Goal: Check status

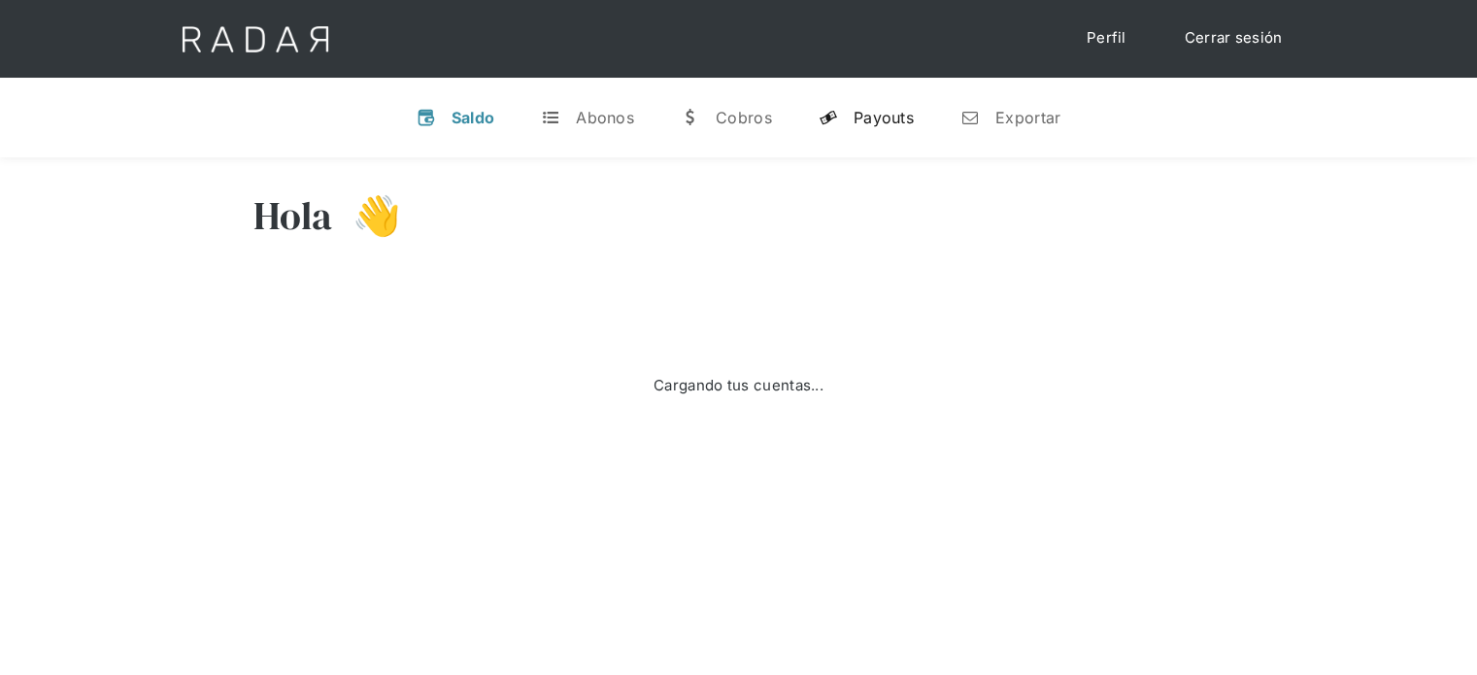
click at [870, 116] on div "Payouts" at bounding box center [883, 117] width 60 height 19
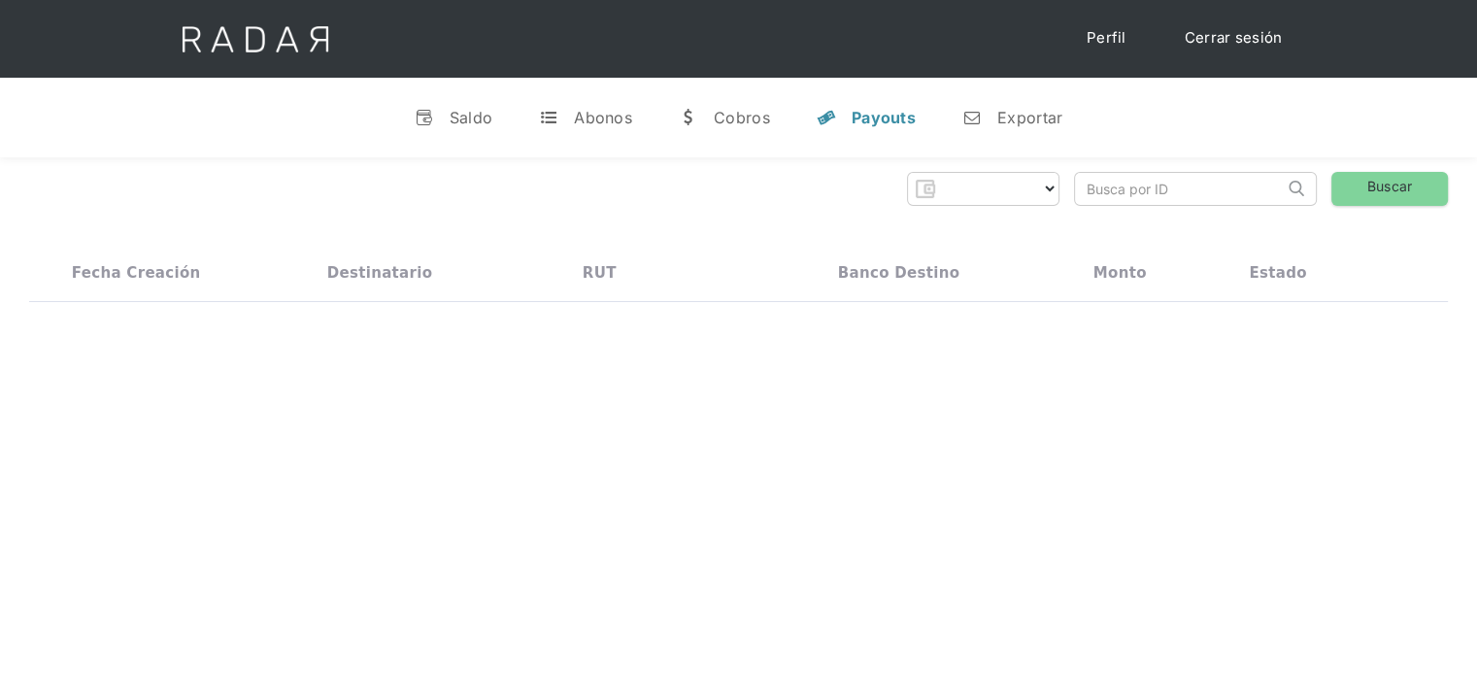
select select "prontopaga"
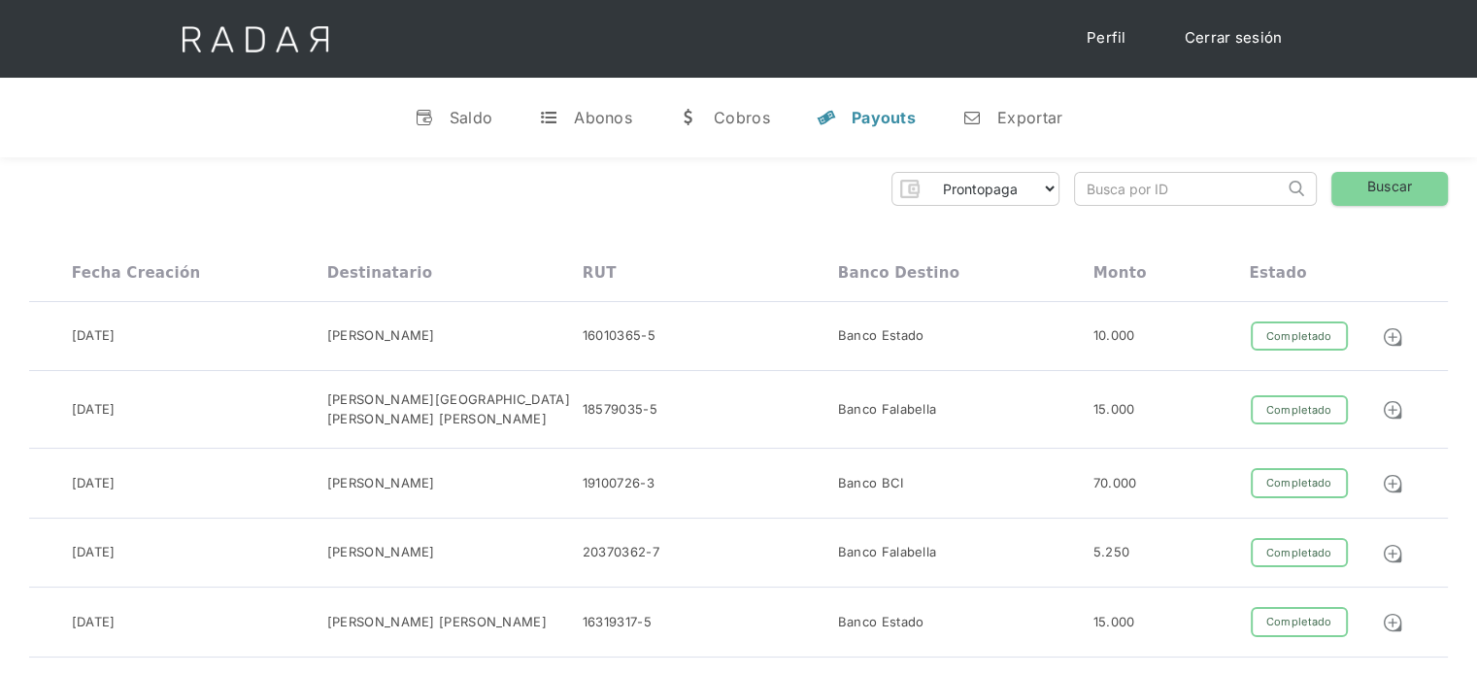
click at [1098, 188] on input "search" at bounding box center [1179, 189] width 209 height 32
paste input "847c082e-8a3b-4b09-8ef5-375ad29863f7"
drag, startPoint x: 1095, startPoint y: 192, endPoint x: 1047, endPoint y: 196, distance: 48.7
click at [1047, 196] on div "Prontopaga Prontopaga 2 Thank you! Your submission has been received! Oops! Som…" at bounding box center [738, 189] width 1419 height 34
click at [1091, 184] on input "847c082e-8a3b-4b09-8ef5-375ad29863f7" at bounding box center [1179, 189] width 209 height 32
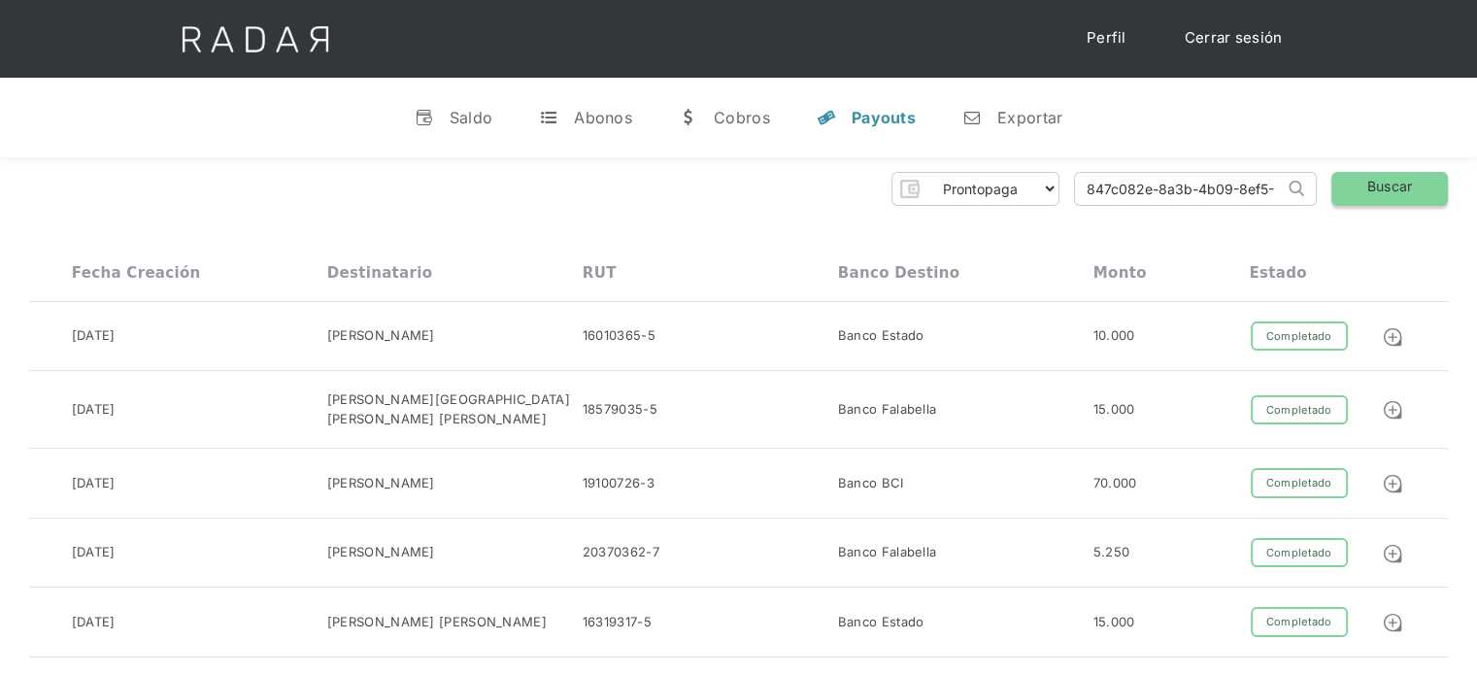
type input "847c082e-8a3b-4b09-8ef5-375ad29863f7"
click at [1362, 190] on link "Buscar" at bounding box center [1389, 189] width 117 height 34
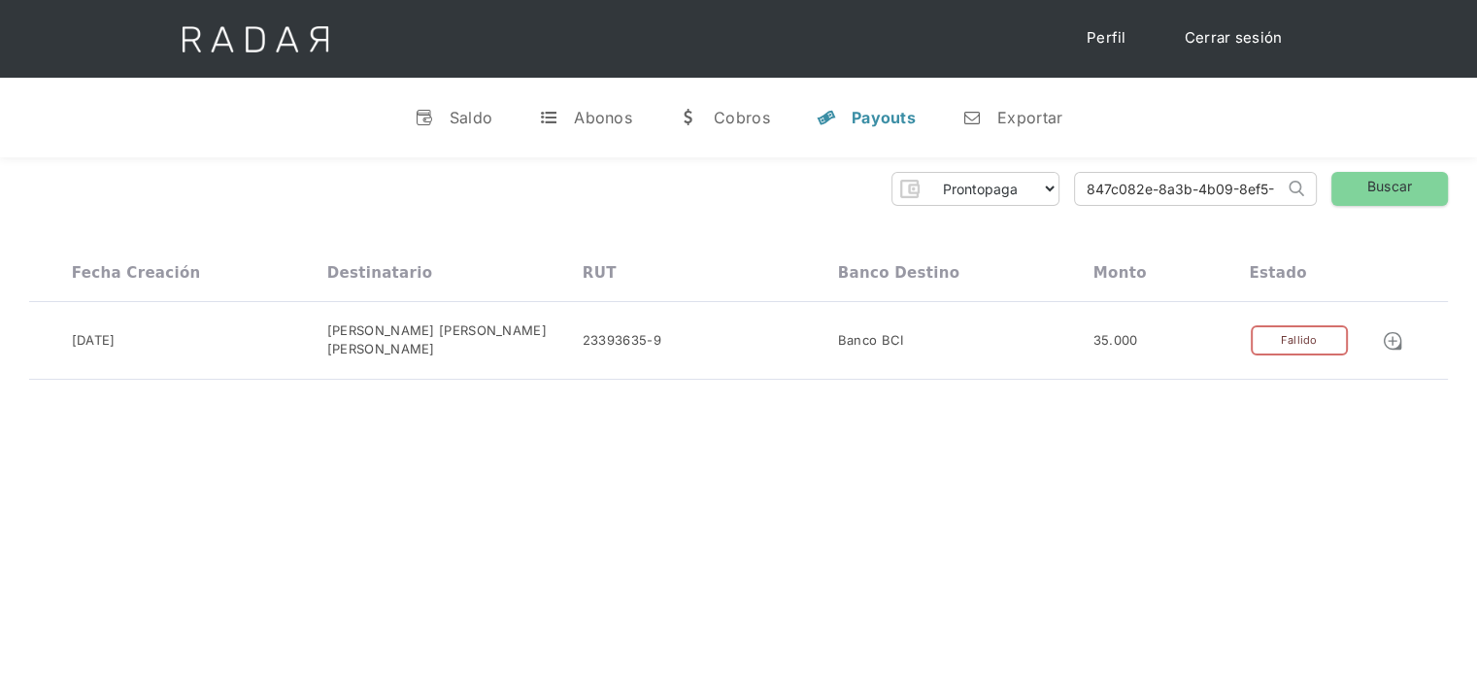
click at [1247, 49] on link "Cerrar sesión" at bounding box center [1233, 38] width 137 height 38
